Goal: Transaction & Acquisition: Purchase product/service

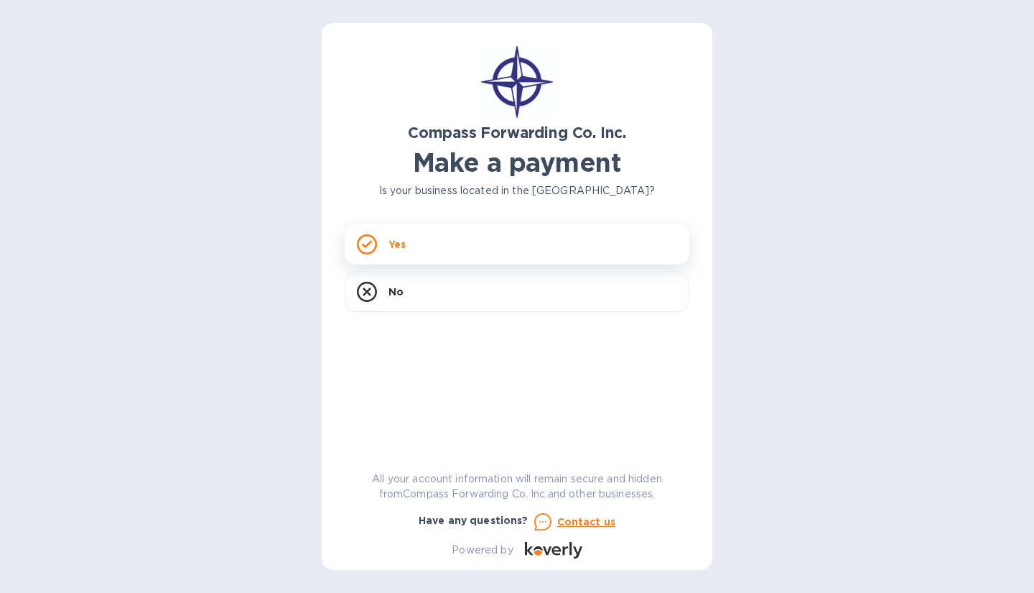
click at [370, 241] on icon at bounding box center [367, 245] width 10 height 8
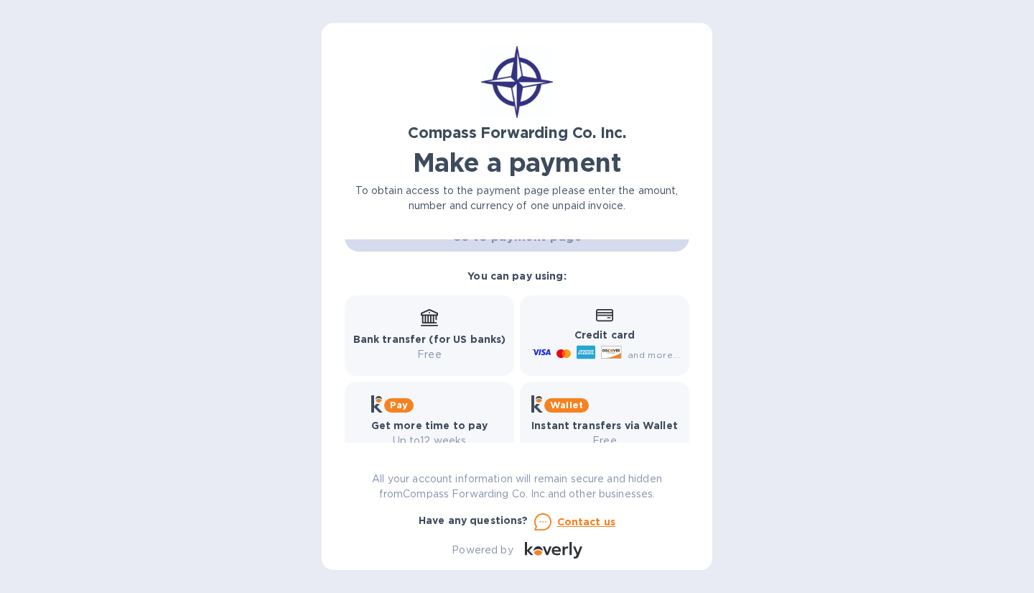
scroll to position [180, 0]
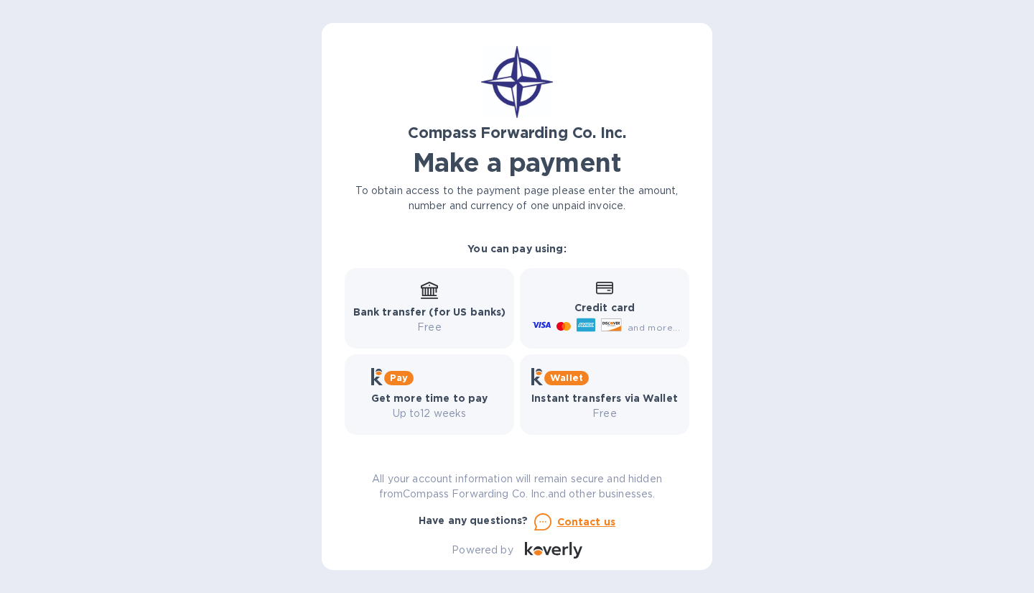
click at [588, 319] on icon at bounding box center [586, 325] width 19 height 14
click at [598, 284] on icon at bounding box center [604, 288] width 17 height 13
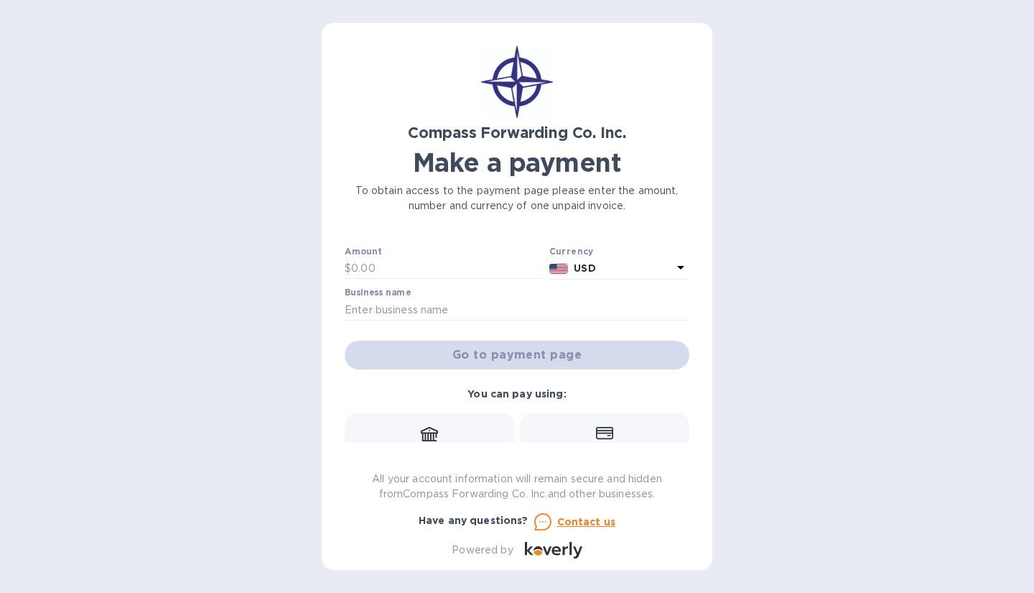
scroll to position [0, 0]
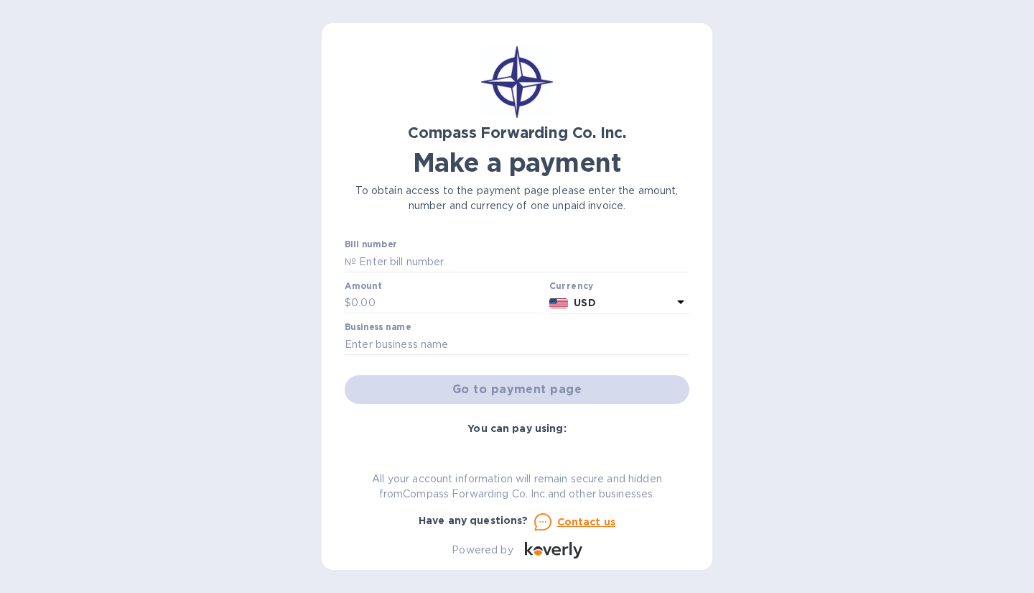
click at [482, 389] on div "Go to payment page" at bounding box center [517, 389] width 350 height 34
click at [673, 297] on icon at bounding box center [680, 301] width 17 height 17
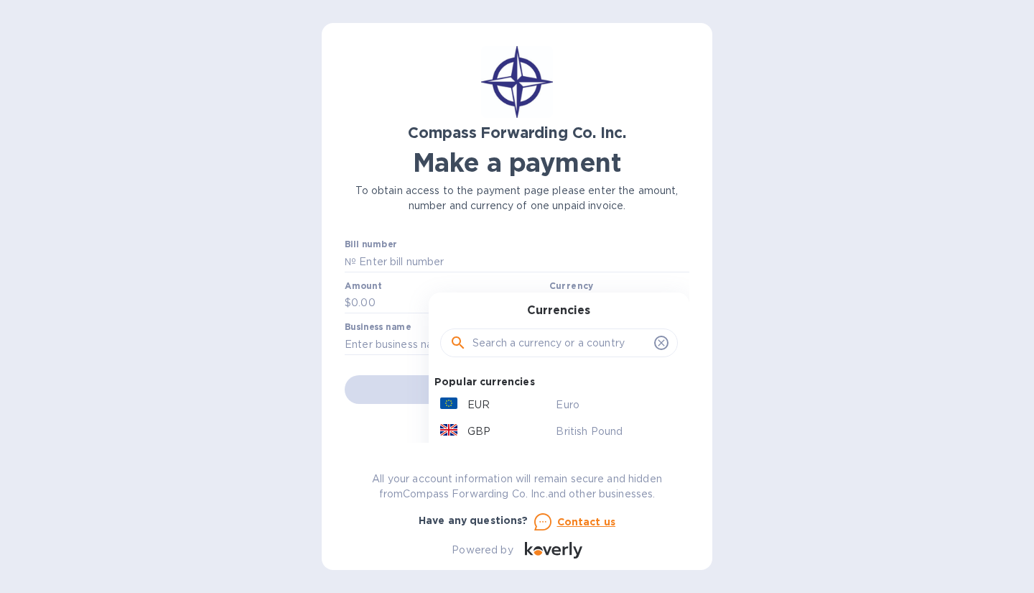
click at [794, 350] on div "Compass Forwarding Co. Inc. Make a payment To obtain access to the payment page…" at bounding box center [517, 296] width 1034 height 593
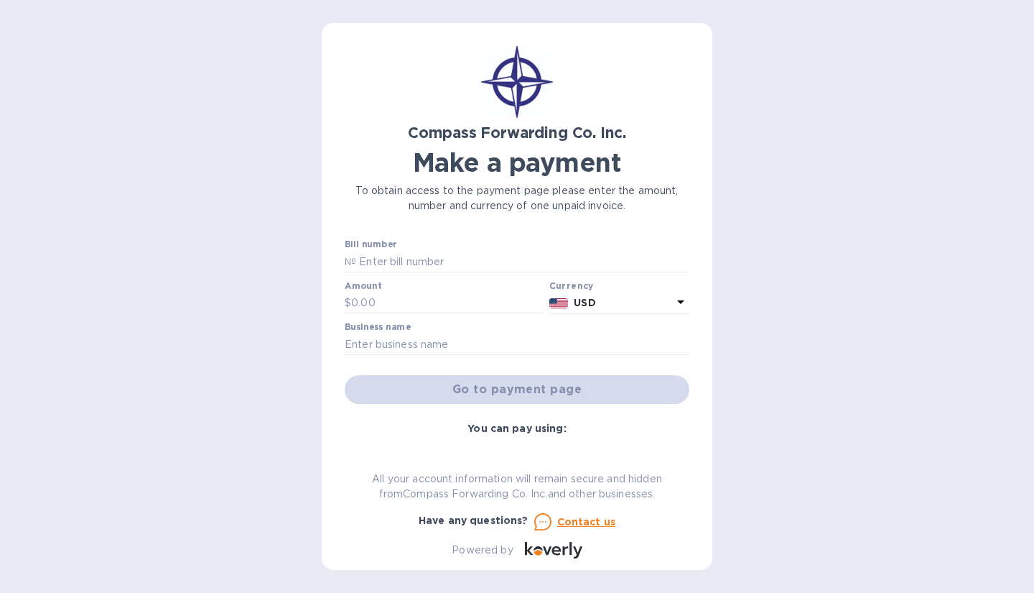
click at [531, 424] on b "You can pay using:" at bounding box center [517, 427] width 98 height 11
drag, startPoint x: 690, startPoint y: 306, endPoint x: 699, endPoint y: 368, distance: 63.1
click at [699, 368] on div "Compass Forwarding Co. Inc. Make a payment To obtain access to the payment page…" at bounding box center [517, 296] width 391 height 547
click at [782, 305] on div "Compass Forwarding Co. Inc. Make a payment To obtain access to the payment page…" at bounding box center [517, 296] width 1034 height 593
click at [439, 271] on input "text" at bounding box center [522, 262] width 333 height 22
